Goal: Find contact information: Find contact information

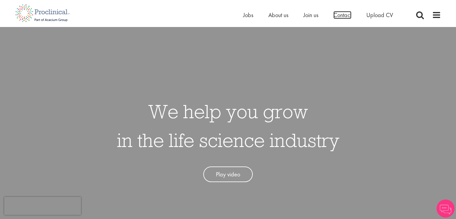
click at [340, 13] on span "Contact" at bounding box center [342, 15] width 18 height 8
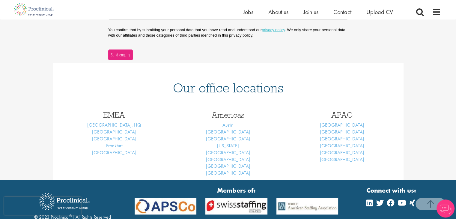
scroll to position [252, 0]
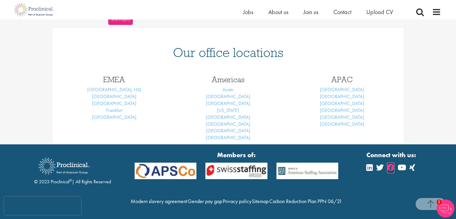
click at [390, 164] on icon at bounding box center [390, 167] width 7 height 7
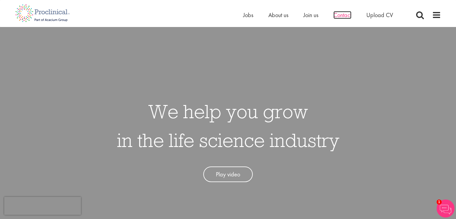
click at [346, 16] on span "Contact" at bounding box center [342, 15] width 18 height 8
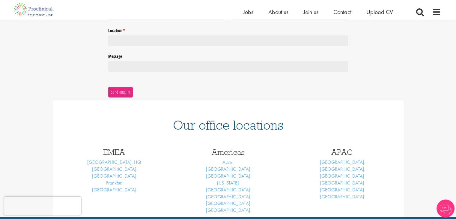
scroll to position [87, 0]
